Goal: Information Seeking & Learning: Find specific fact

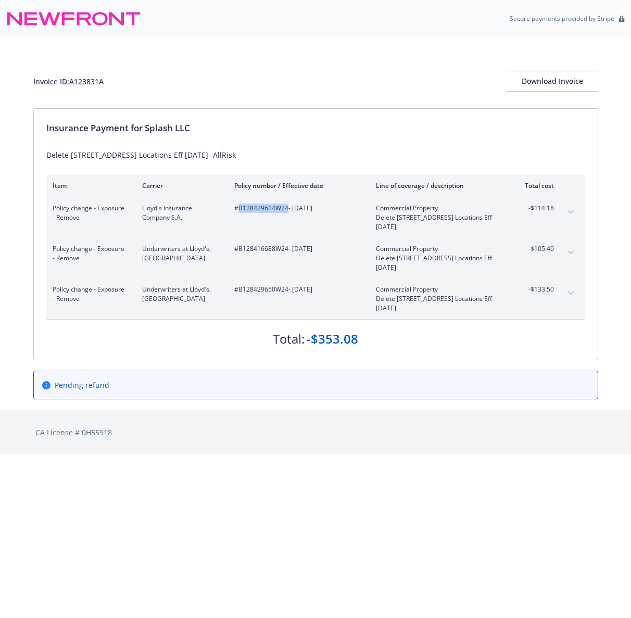
drag, startPoint x: 236, startPoint y: 211, endPoint x: 286, endPoint y: 214, distance: 50.0
click at [286, 214] on div "#B128429614W24 - 07/25/2025" at bounding box center [296, 217] width 125 height 28
copy span "B128429614W24"
drag, startPoint x: 236, startPoint y: 252, endPoint x: 286, endPoint y: 254, distance: 50.0
click at [286, 254] on div "#B128416688W24 - 07/25/2025" at bounding box center [296, 258] width 125 height 28
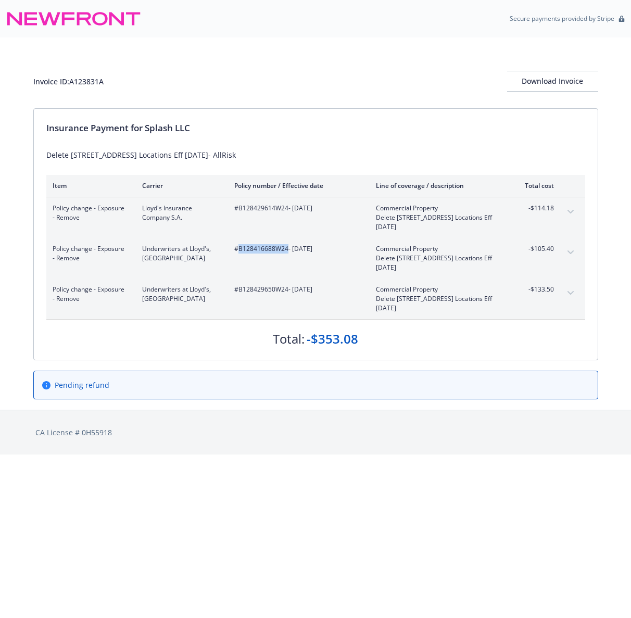
copy span "B128416688W24"
drag, startPoint x: 237, startPoint y: 292, endPoint x: 287, endPoint y: 294, distance: 50.5
click at [287, 294] on div "#B128429650W24 - 07/25/2025" at bounding box center [296, 299] width 125 height 28
copy span "B128429650W24"
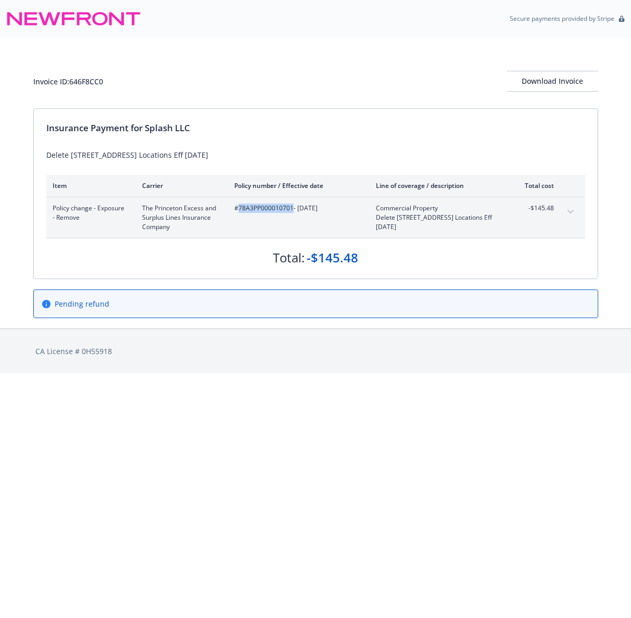
drag, startPoint x: 238, startPoint y: 210, endPoint x: 291, endPoint y: 212, distance: 52.6
click at [292, 212] on span "#78A3PP000010701 - 07/25/2025" at bounding box center [296, 207] width 125 height 9
copy span "78A3PP000010701"
click at [375, 82] on div "Invoice ID: 646F8CC0 Download Invoice" at bounding box center [315, 81] width 565 height 21
drag, startPoint x: 238, startPoint y: 208, endPoint x: 286, endPoint y: 212, distance: 47.5
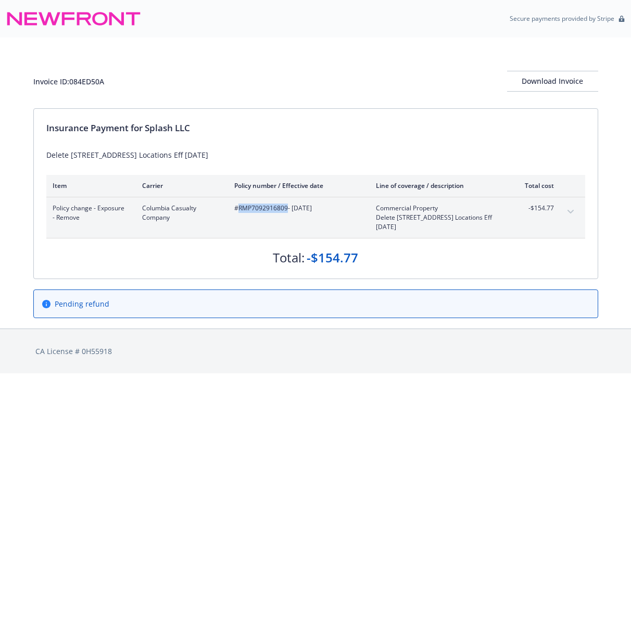
click at [286, 212] on span "#RMP7092916809 - [DATE]" at bounding box center [296, 207] width 125 height 9
copy span "RMP7092916809"
drag, startPoint x: 236, startPoint y: 210, endPoint x: 247, endPoint y: 211, distance: 11.6
click at [247, 211] on span "#GLA 649516201 - 07/25/2025" at bounding box center [296, 207] width 125 height 9
drag, startPoint x: 299, startPoint y: 94, endPoint x: 261, endPoint y: 165, distance: 80.5
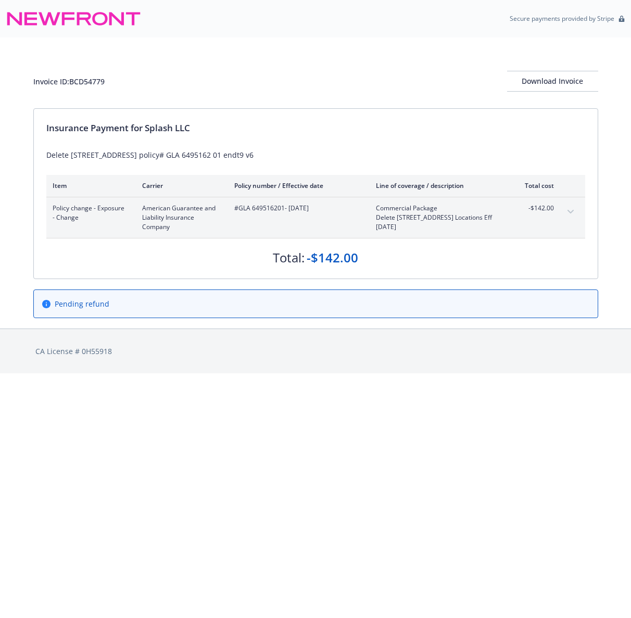
click at [293, 104] on div "Invoice ID: BCD54779 Download Invoice" at bounding box center [315, 72] width 565 height 71
drag, startPoint x: 239, startPoint y: 211, endPoint x: 283, endPoint y: 212, distance: 43.7
click at [283, 212] on span "#GLA 649516201 - 07/25/2025" at bounding box center [296, 207] width 125 height 9
copy span "GLA 649516201"
drag, startPoint x: 237, startPoint y: 210, endPoint x: 284, endPoint y: 213, distance: 47.4
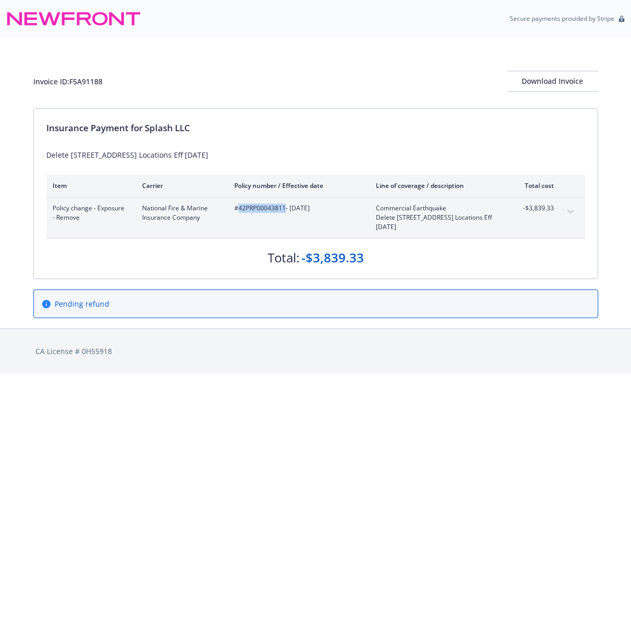
click at [284, 213] on div "#42PRP00043811 - [DATE]" at bounding box center [296, 217] width 125 height 28
copy span "42PRP00043811"
drag, startPoint x: 237, startPoint y: 211, endPoint x: 283, endPoint y: 209, distance: 46.4
click at [286, 212] on span "#B128416688W24 - [DATE]" at bounding box center [296, 207] width 125 height 9
copy span "B128416688W24"
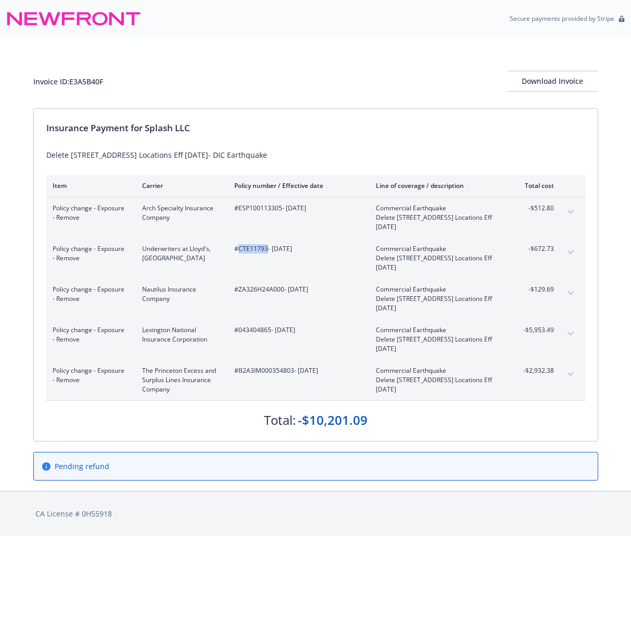
drag, startPoint x: 238, startPoint y: 251, endPoint x: 266, endPoint y: 254, distance: 28.7
click at [266, 254] on div "#CTE11793 - [DATE]" at bounding box center [296, 258] width 125 height 28
copy span "CTE11793"
drag, startPoint x: 236, startPoint y: 209, endPoint x: 279, endPoint y: 212, distance: 43.3
click at [279, 212] on span "#ESP100113305 - 07/25/2025" at bounding box center [296, 207] width 125 height 9
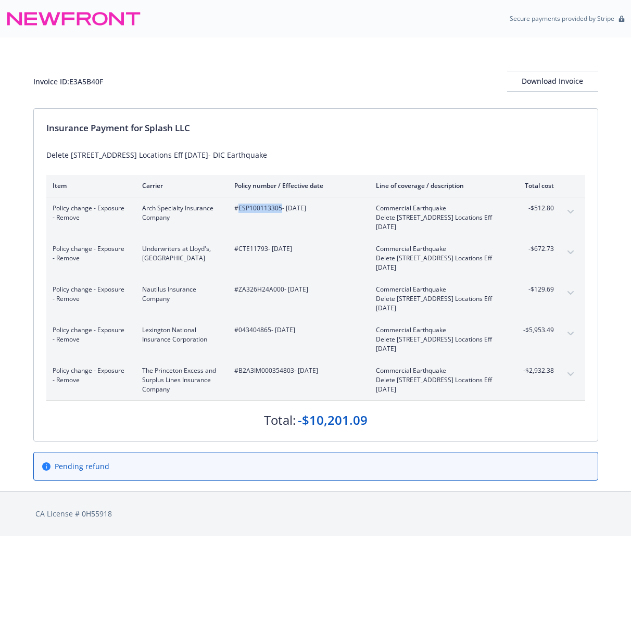
copy span "ESP100113305"
drag, startPoint x: 238, startPoint y: 291, endPoint x: 276, endPoint y: 292, distance: 37.5
click at [280, 294] on div "#ZA326H24A000 - 07/25/2025" at bounding box center [296, 299] width 125 height 28
copy span "ZA326H24A000"
drag, startPoint x: 238, startPoint y: 374, endPoint x: 292, endPoint y: 376, distance: 54.1
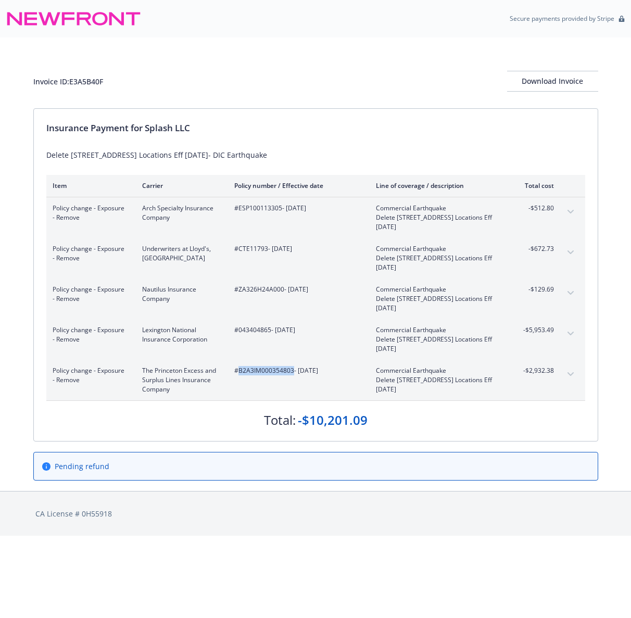
click at [292, 376] on div "#B2A3IM000354803 - 07/25/2025" at bounding box center [296, 380] width 125 height 28
copy span "B2A3IM000354803"
drag, startPoint x: 237, startPoint y: 332, endPoint x: 269, endPoint y: 335, distance: 31.8
click at [270, 335] on div "#043404865 - 07/25/2025" at bounding box center [296, 339] width 125 height 28
copy span "043404865"
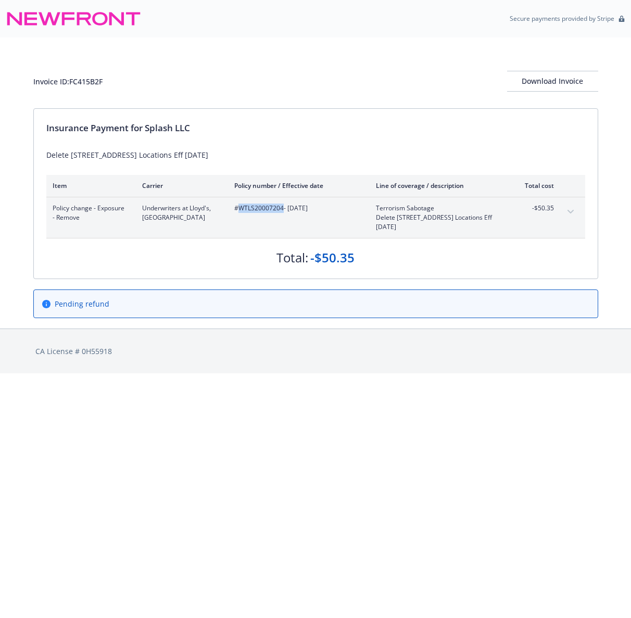
drag, startPoint x: 238, startPoint y: 207, endPoint x: 280, endPoint y: 209, distance: 41.7
click at [280, 210] on span "#WTLS20007204 - 07/25/2025" at bounding box center [296, 207] width 125 height 9
copy span "WTLS20007204"
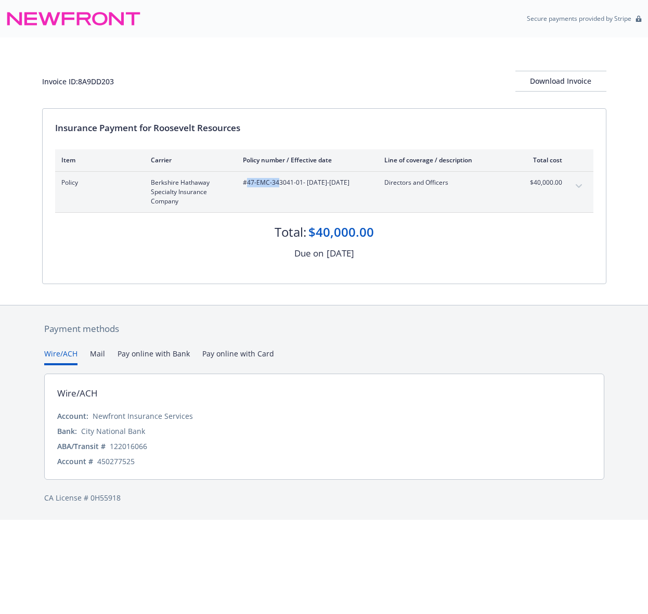
drag, startPoint x: 248, startPoint y: 185, endPoint x: 278, endPoint y: 184, distance: 30.2
click at [278, 184] on span "#47-EMC-343041-01 - 08/13/2025-08/13/2026" at bounding box center [305, 182] width 125 height 9
click at [250, 63] on div "Invoice ID: 8A9DD203 Download Invoice" at bounding box center [324, 72] width 565 height 71
drag, startPoint x: 125, startPoint y: 82, endPoint x: 81, endPoint y: 84, distance: 44.3
click at [81, 84] on div "Invoice ID: 8A9DD203 Download Invoice" at bounding box center [324, 81] width 565 height 21
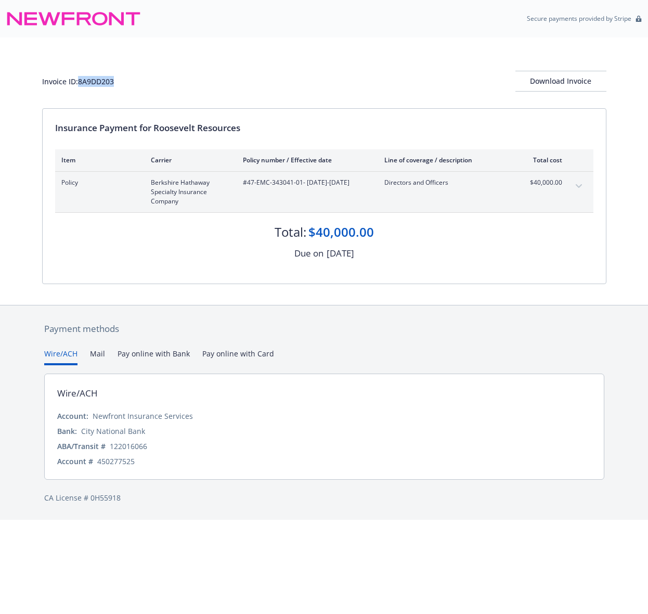
copy div "8A9DD203"
drag, startPoint x: 251, startPoint y: 126, endPoint x: 156, endPoint y: 131, distance: 94.8
click at [156, 131] on div "Insurance Payment for Roosevelt Resources" at bounding box center [324, 128] width 538 height 14
copy div "Roosevelt Resources"
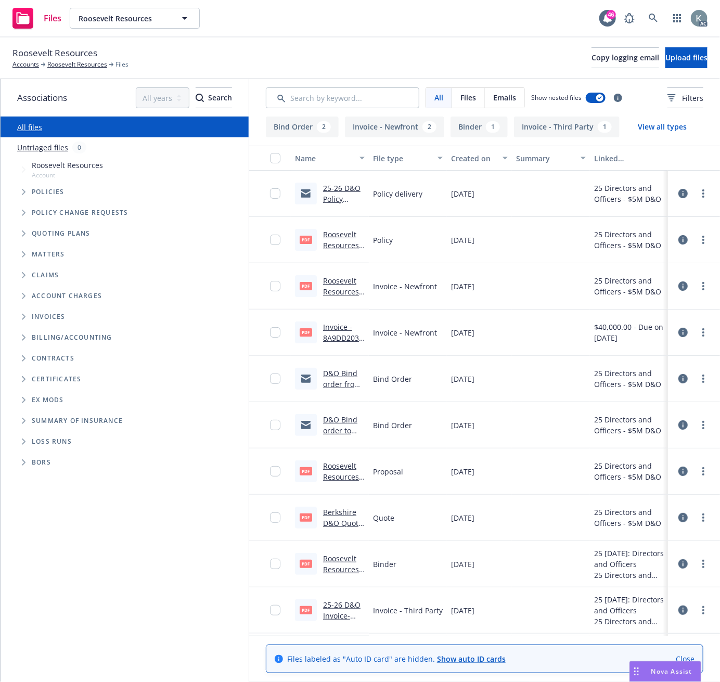
click at [324, 609] on link "25-26 D&O Invoice- [GEOGRAPHIC_DATA] .pdf" at bounding box center [344, 627] width 42 height 54
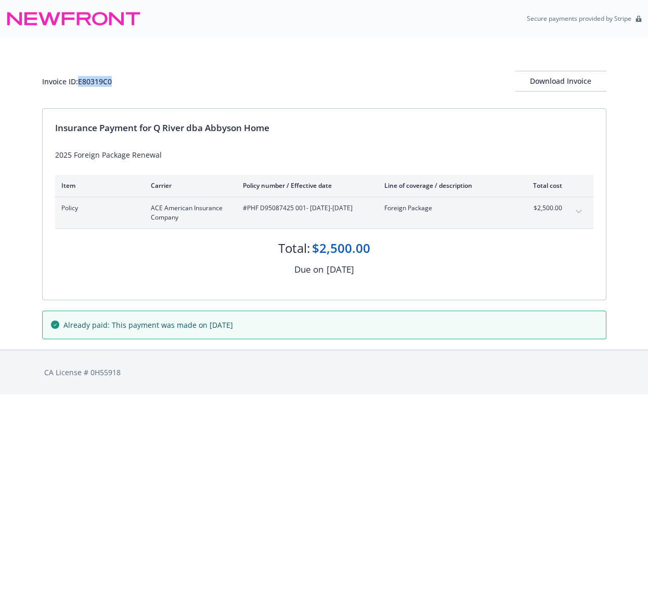
drag, startPoint x: 119, startPoint y: 83, endPoint x: 80, endPoint y: 81, distance: 38.6
click at [80, 81] on div "Invoice ID: E80319C0 Download Invoice" at bounding box center [324, 81] width 565 height 21
copy div "E80319C0"
drag, startPoint x: 249, startPoint y: 209, endPoint x: 275, endPoint y: 209, distance: 26.0
click at [275, 209] on span "#PHF D95087425 001 - [DATE]-[DATE]" at bounding box center [305, 207] width 125 height 9
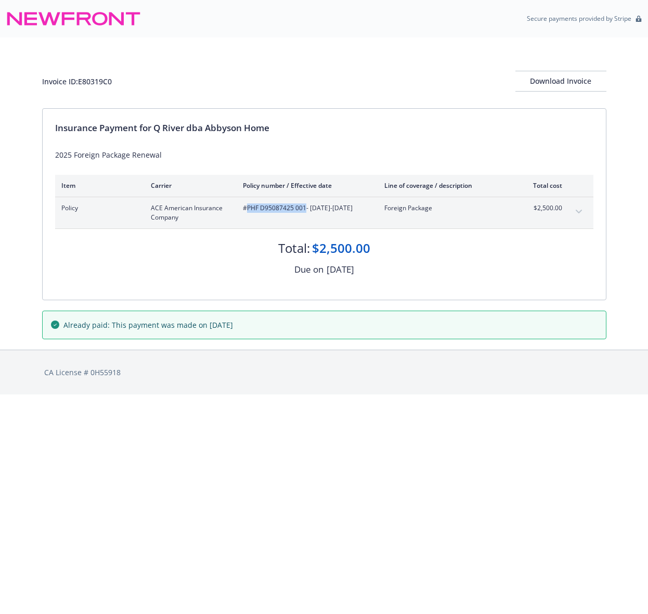
drag, startPoint x: 248, startPoint y: 210, endPoint x: 300, endPoint y: 208, distance: 52.1
click at [303, 208] on span "#PHF D95087425 001 - 07/01/2025-07/01/2026" at bounding box center [305, 207] width 125 height 9
drag, startPoint x: 124, startPoint y: 82, endPoint x: 80, endPoint y: 85, distance: 44.4
click at [80, 85] on div "Invoice ID: E80319C0 Download Invoice" at bounding box center [324, 81] width 565 height 21
copy div "E80319C0"
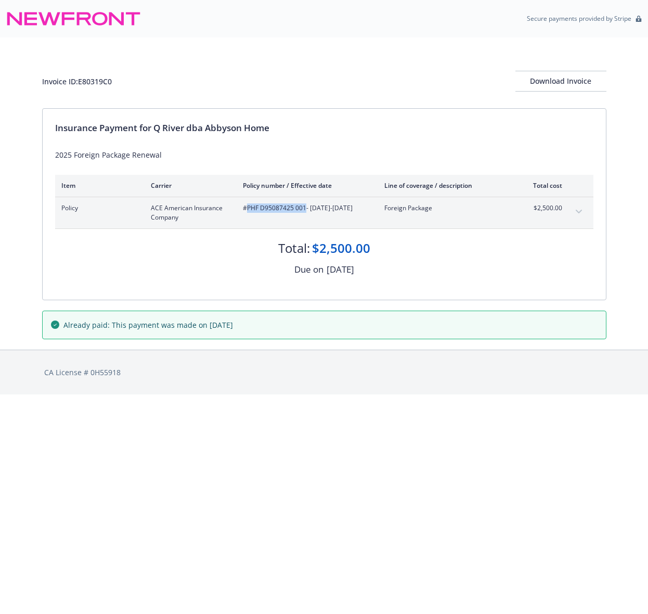
drag, startPoint x: 248, startPoint y: 210, endPoint x: 300, endPoint y: 208, distance: 52.6
click at [303, 208] on span "#PHF D95087425 001 - 07/01/2025-07/01/2026" at bounding box center [305, 207] width 125 height 9
copy span "PHF D95087425 001"
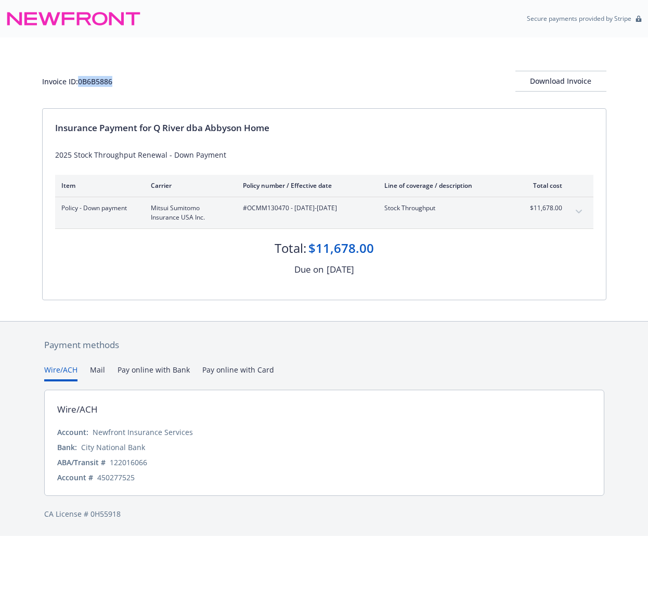
drag, startPoint x: 119, startPoint y: 75, endPoint x: 79, endPoint y: 83, distance: 40.3
click at [79, 83] on div "Invoice ID: 0B6B5886 Download Invoice" at bounding box center [324, 81] width 565 height 21
copy div "0B6B5886"
drag, startPoint x: 248, startPoint y: 211, endPoint x: 289, endPoint y: 215, distance: 41.3
click at [289, 215] on div "#OCMM130470 - [DATE]-[DATE]" at bounding box center [305, 212] width 125 height 19
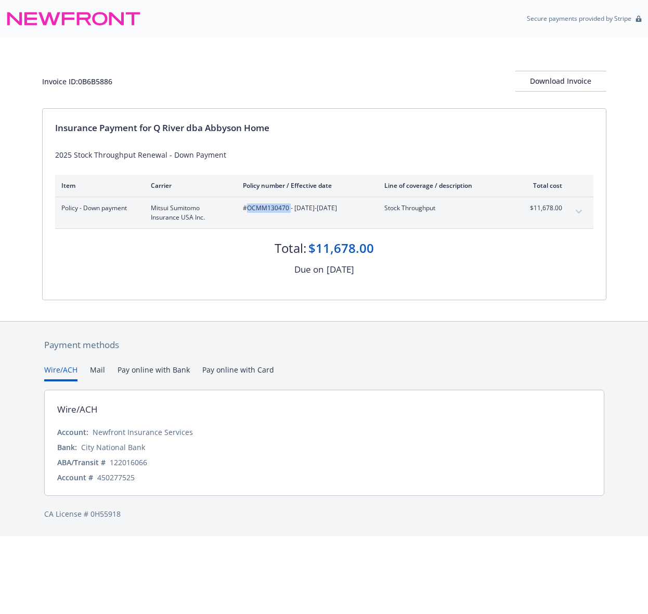
copy span "OCMM130470"
drag, startPoint x: 124, startPoint y: 78, endPoint x: 80, endPoint y: 81, distance: 43.9
click at [80, 81] on div "Invoice ID: B626D14D Download Invoice" at bounding box center [324, 81] width 565 height 21
copy div "B626D14D"
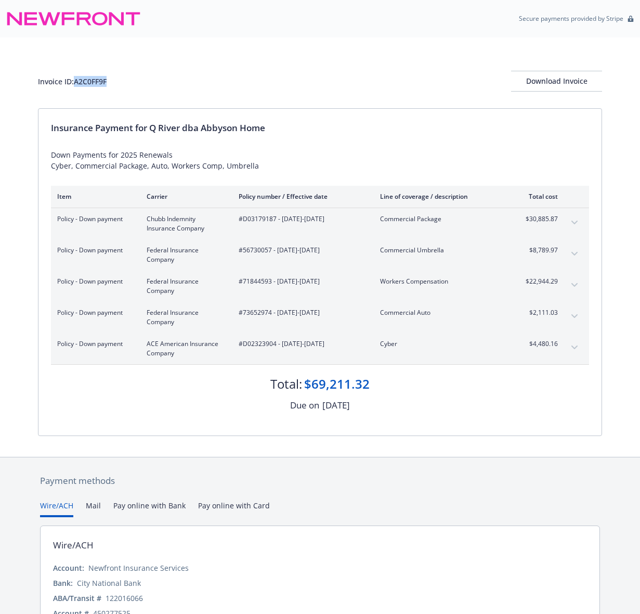
drag, startPoint x: 116, startPoint y: 83, endPoint x: 76, endPoint y: 84, distance: 39.6
click at [76, 84] on div "Invoice ID: A2C0FF9F Download Invoice" at bounding box center [320, 81] width 565 height 21
copy div "A2C0FF9F"
drag, startPoint x: 242, startPoint y: 222, endPoint x: 275, endPoint y: 222, distance: 33.3
click at [275, 222] on span "#D03179187 - 07/01/2025-07/01/2026" at bounding box center [301, 218] width 125 height 9
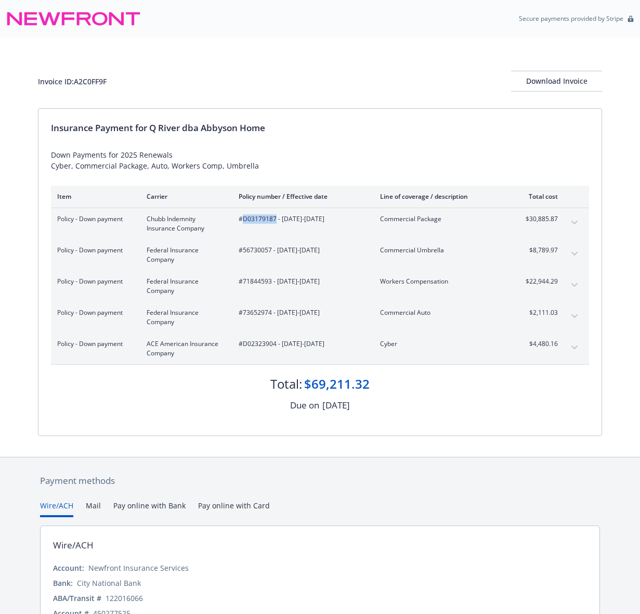
copy span "D03179187"
drag, startPoint x: 243, startPoint y: 254, endPoint x: 271, endPoint y: 255, distance: 27.6
click at [271, 255] on div "#56730057 - 07/01/2025-07/01/2026" at bounding box center [301, 255] width 125 height 19
copy span "56730057"
drag, startPoint x: 242, startPoint y: 288, endPoint x: 272, endPoint y: 287, distance: 29.2
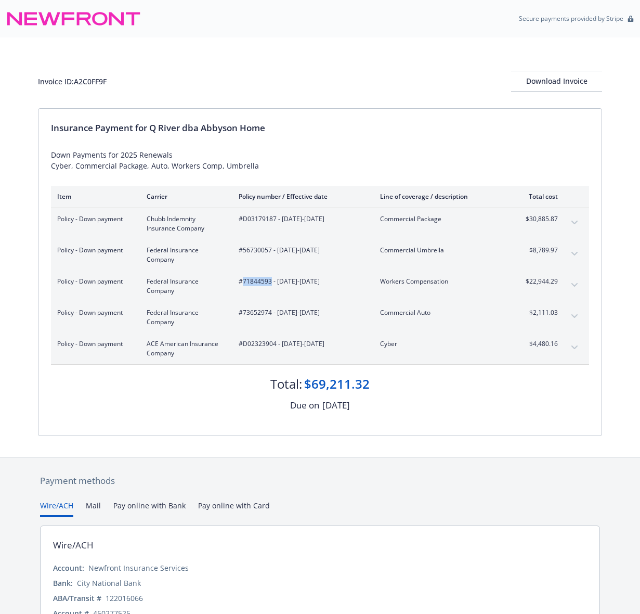
click at [272, 287] on div "#71844593 - 07/01/2025-07/01/2026" at bounding box center [301, 286] width 125 height 19
copy span "71844593"
drag, startPoint x: 243, startPoint y: 317, endPoint x: 270, endPoint y: 317, distance: 26.5
click at [270, 317] on span "#73652974 - 07/01/2025-07/01/2026" at bounding box center [301, 312] width 125 height 9
copy span "73652974"
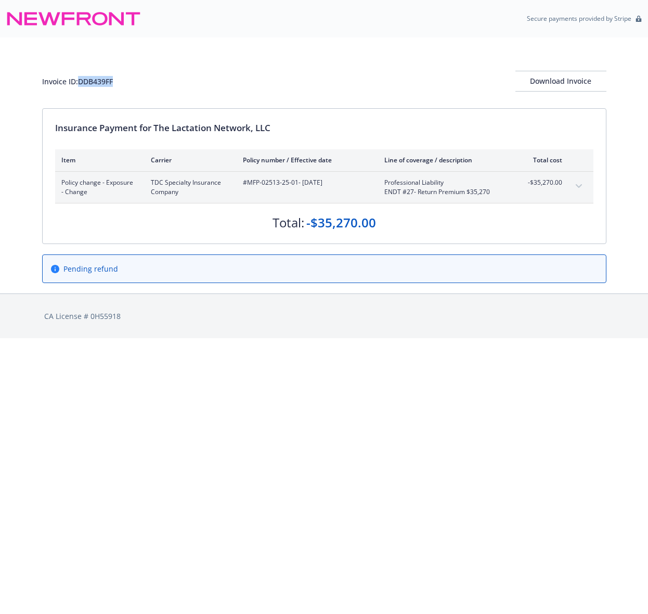
drag, startPoint x: 132, startPoint y: 84, endPoint x: 81, endPoint y: 81, distance: 50.6
click at [81, 81] on div "Invoice ID: DDB439FF Download Invoice" at bounding box center [324, 81] width 565 height 21
copy div "DDB439FF"
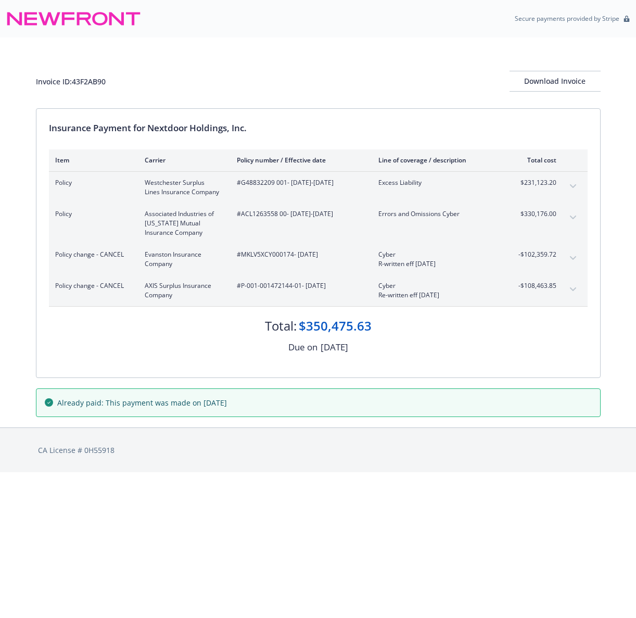
click at [351, 57] on div "Invoice ID: 43F2AB90 Download Invoice" at bounding box center [318, 72] width 565 height 71
drag, startPoint x: 120, startPoint y: 83, endPoint x: 74, endPoint y: 85, distance: 45.3
click at [74, 85] on div "Invoice ID: 43F2AB90 Download Invoice" at bounding box center [318, 81] width 565 height 21
copy div "43F2AB90"
